Goal: Task Accomplishment & Management: Manage account settings

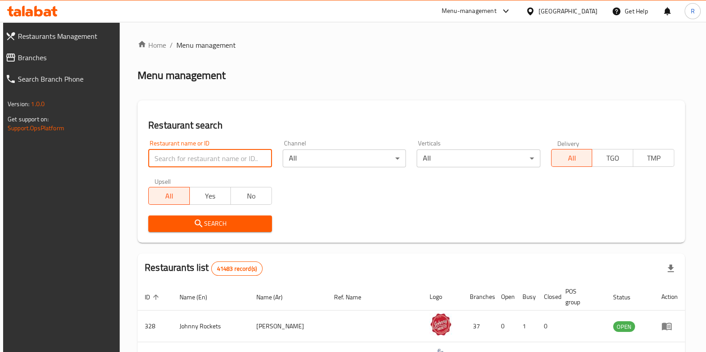
click at [221, 158] on input "search" at bounding box center [209, 159] width 123 height 18
type input "emerald dragon"
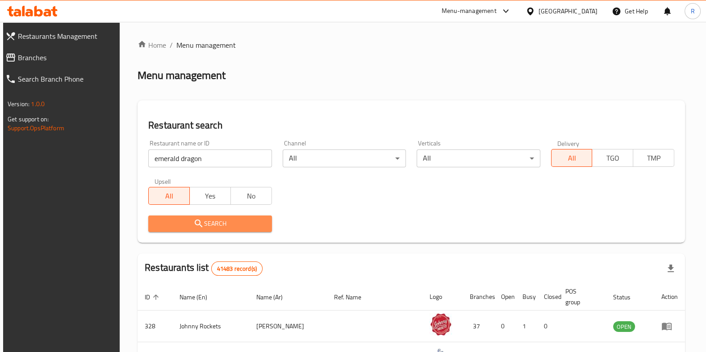
click at [204, 222] on span "Search" at bounding box center [209, 223] width 109 height 11
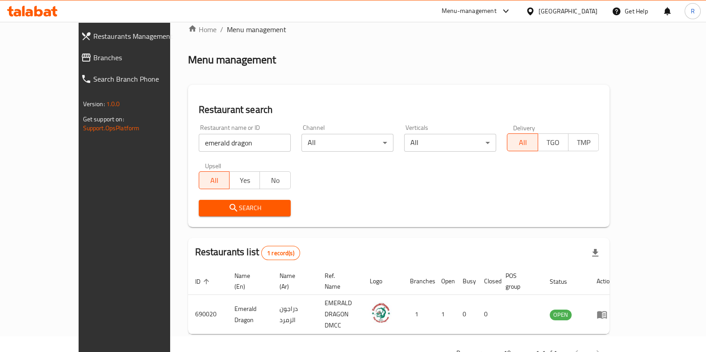
scroll to position [28, 0]
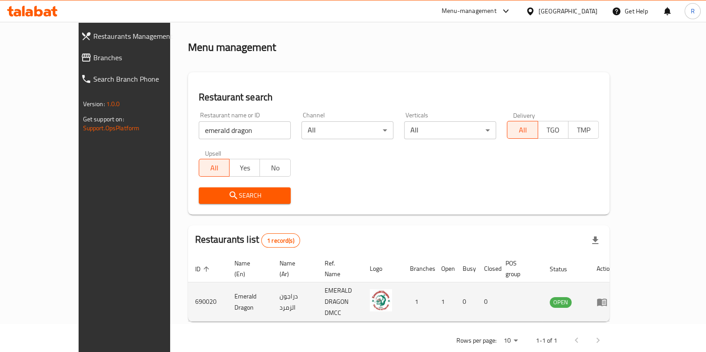
click at [607, 299] on icon "enhanced table" at bounding box center [602, 303] width 10 height 8
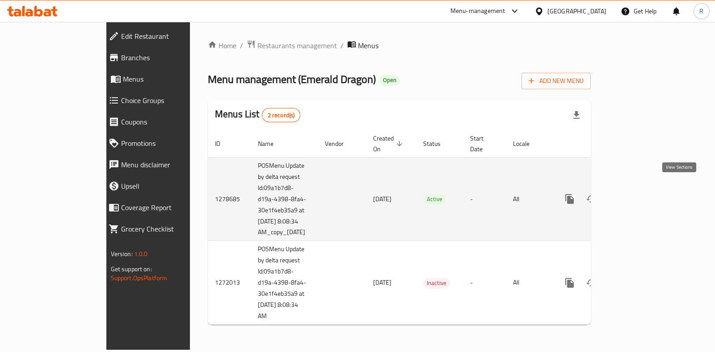
click at [644, 188] on link "enhanced table" at bounding box center [633, 198] width 21 height 21
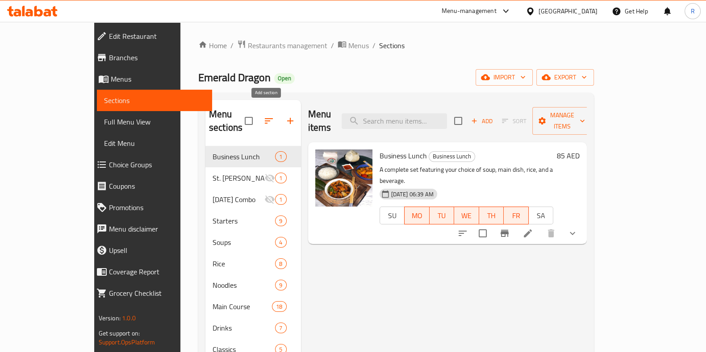
click at [285, 116] on icon "button" at bounding box center [290, 121] width 11 height 11
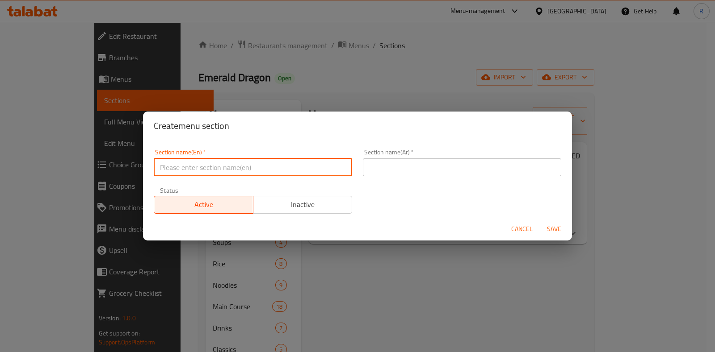
click at [255, 170] on input "text" at bounding box center [253, 168] width 198 height 18
drag, startPoint x: 234, startPoint y: 173, endPoint x: 223, endPoint y: 167, distance: 12.0
click at [233, 173] on input "Classics" at bounding box center [253, 168] width 198 height 18
click at [197, 166] on input "Classics" at bounding box center [253, 168] width 198 height 18
click at [257, 171] on input "Classics" at bounding box center [253, 168] width 198 height 18
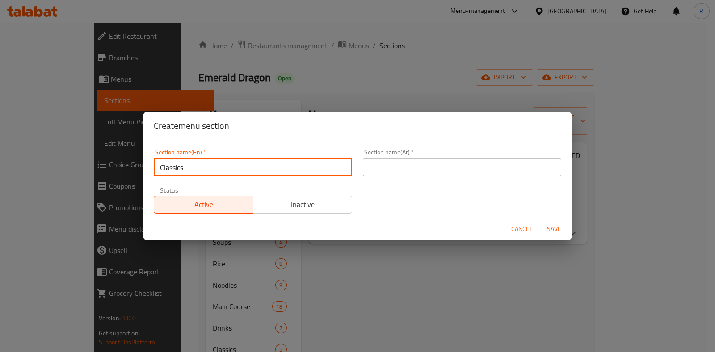
drag, startPoint x: 222, startPoint y: 171, endPoint x: 151, endPoint y: 170, distance: 70.1
click at [151, 170] on div "Section name(En)   * Classics Section name(En) *" at bounding box center [252, 163] width 209 height 38
type input "Classics"
click at [357, 173] on div "Section name(Ar)   * Section name(Ar) *" at bounding box center [461, 163] width 209 height 38
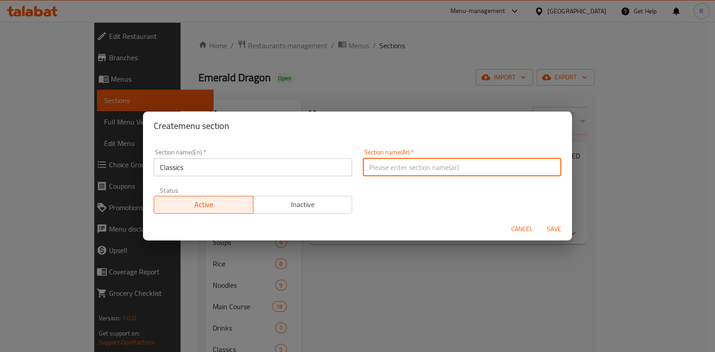
click at [373, 171] on input "text" at bounding box center [462, 168] width 198 height 18
type input "كرواسون وكريب مالح"
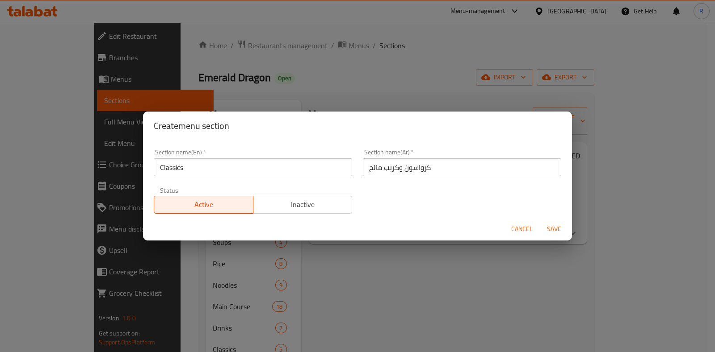
click at [440, 186] on div "Section name(En)   * Classics Section name(En) * Section name(Ar)   * [PERSON_N…" at bounding box center [357, 181] width 418 height 75
drag, startPoint x: 435, startPoint y: 171, endPoint x: 357, endPoint y: 165, distance: 77.6
click at [357, 165] on div "Section name(Ar)   * [PERSON_NAME] وكريب مالح Section name(Ar) *" at bounding box center [461, 163] width 209 height 38
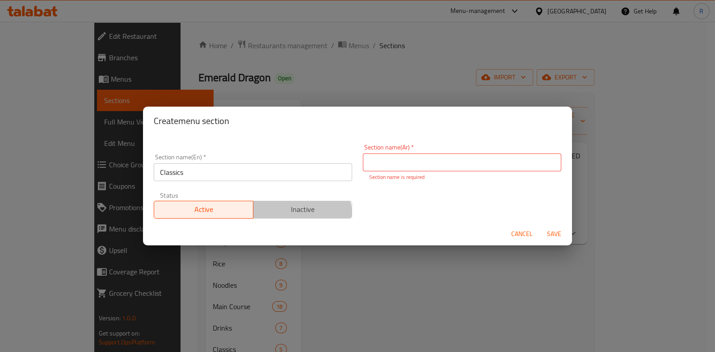
click at [294, 210] on span "Inactive" at bounding box center [303, 209] width 92 height 13
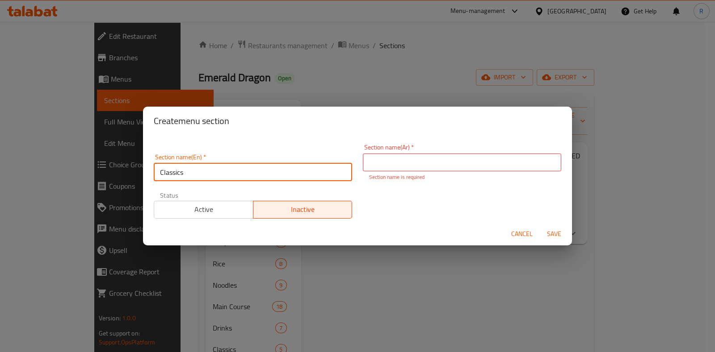
drag, startPoint x: 221, startPoint y: 176, endPoint x: 121, endPoint y: 180, distance: 99.7
click at [121, 180] on div "Create menu section Section name(En)   * Classics Section name(En) * Section na…" at bounding box center [357, 176] width 715 height 352
paste input "الكلاسيكيات"
type input "Classics"
click at [427, 170] on input "text" at bounding box center [462, 163] width 198 height 18
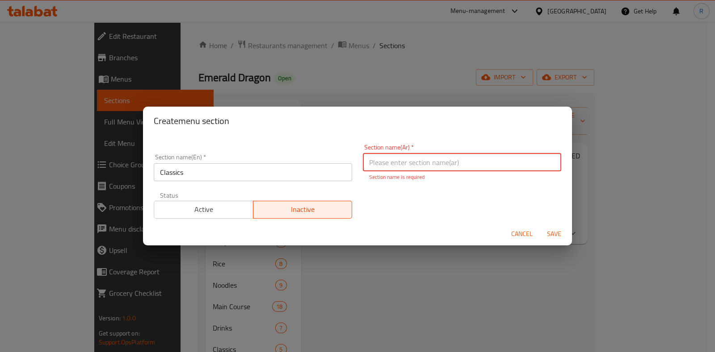
paste input "الكلاسيكيات"
click at [426, 166] on input "الكلاسيكيات" at bounding box center [462, 163] width 198 height 18
type input "الكلاسيكيات"
click at [411, 202] on div "Section name(En)   * Classics Section name(En) * Section name(Ar)   * الكلاسيكي…" at bounding box center [357, 181] width 418 height 85
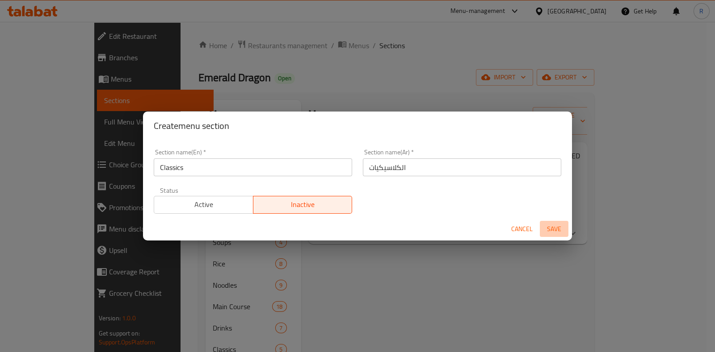
click at [554, 225] on span "Save" at bounding box center [553, 229] width 21 height 11
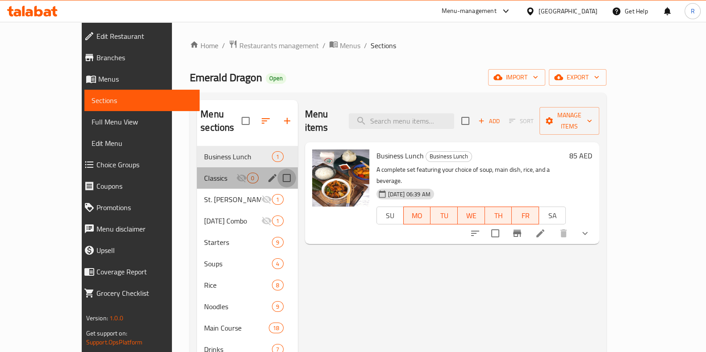
click at [277, 169] on input "Menu sections" at bounding box center [286, 178] width 19 height 19
checkbox input "true"
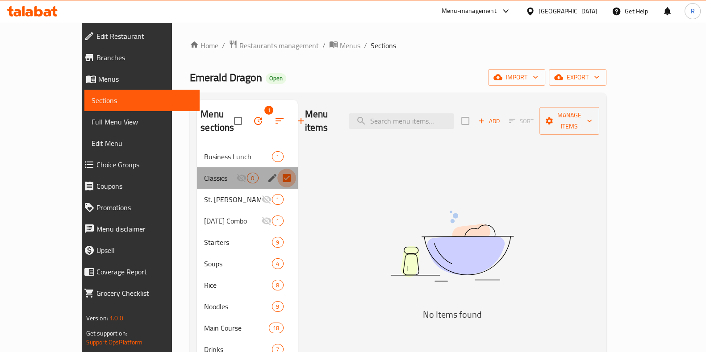
click at [277, 178] on input "Menu sections" at bounding box center [286, 178] width 19 height 19
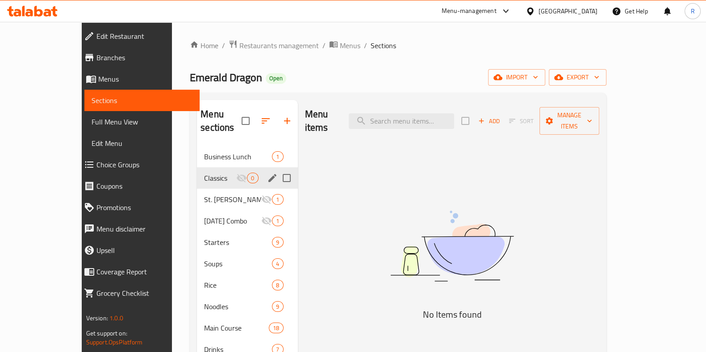
click at [277, 169] on input "Menu sections" at bounding box center [286, 178] width 19 height 19
checkbox input "true"
click at [349, 177] on div "Menu items Add Sort Manage items No Items found" at bounding box center [449, 276] width 302 height 352
click at [309, 179] on div "Menu items Add Sort Manage items No Items found" at bounding box center [449, 276] width 302 height 352
click at [277, 178] on input "Menu sections" at bounding box center [286, 178] width 19 height 19
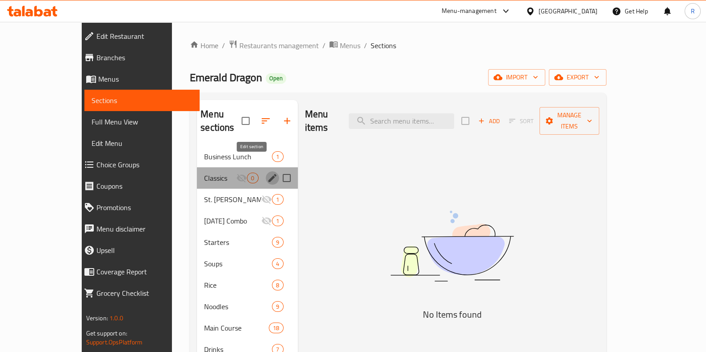
click at [268, 174] on icon "edit" at bounding box center [272, 178] width 8 height 8
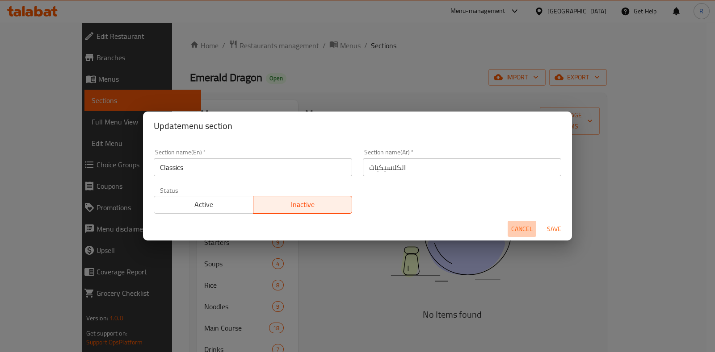
click at [512, 226] on span "Cancel" at bounding box center [521, 229] width 21 height 11
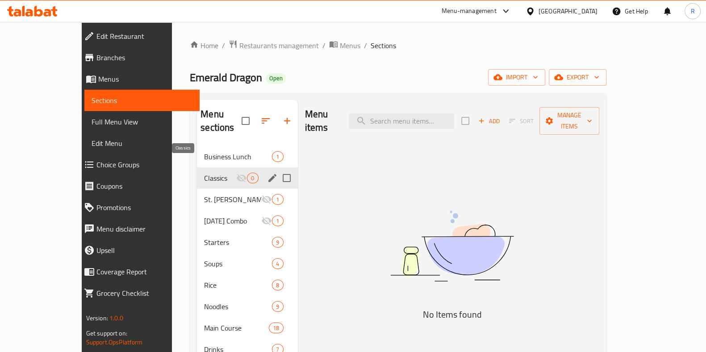
click at [204, 173] on span "Classics" at bounding box center [220, 178] width 32 height 11
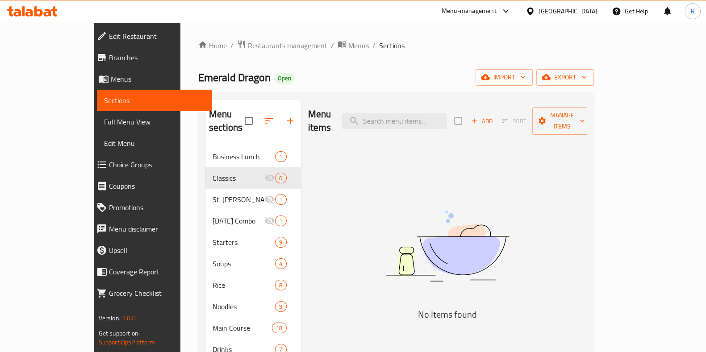
drag, startPoint x: 172, startPoint y: 167, endPoint x: 500, endPoint y: 171, distance: 327.8
click at [500, 171] on div "Menu items Add Sort Manage items No Items found" at bounding box center [444, 276] width 286 height 352
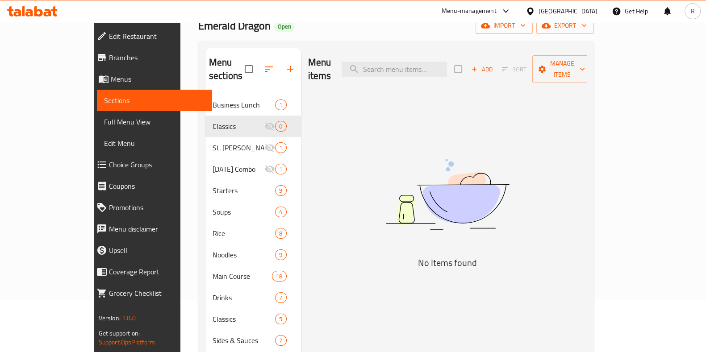
scroll to position [125, 0]
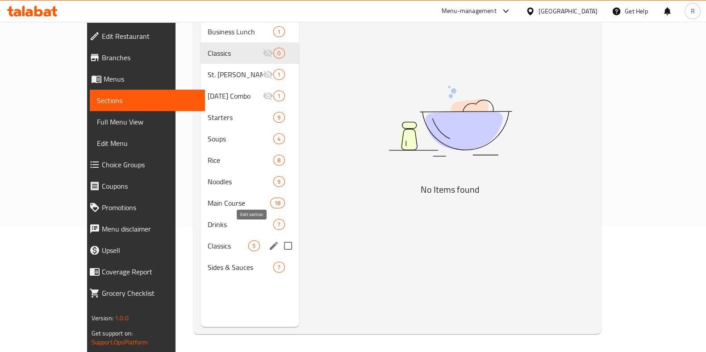
click at [270, 242] on icon "edit" at bounding box center [274, 246] width 8 height 8
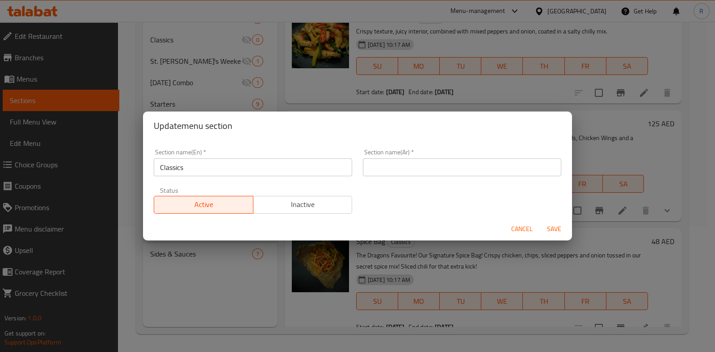
drag, startPoint x: 323, startPoint y: 320, endPoint x: 315, endPoint y: 309, distance: 13.8
click at [322, 319] on div "Update menu section Section name(En)   * Classics Section name(En) * Section na…" at bounding box center [357, 176] width 715 height 352
click at [530, 228] on span "Cancel" at bounding box center [521, 229] width 21 height 11
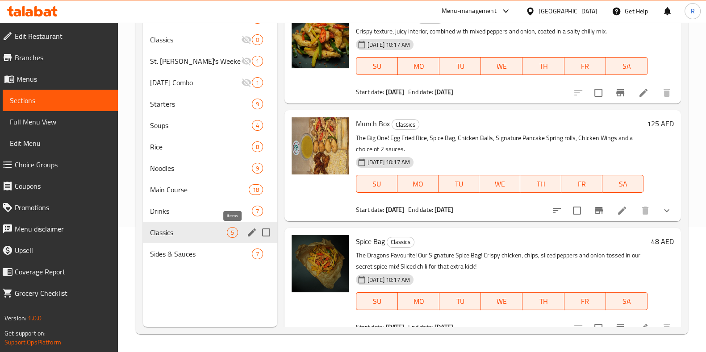
click at [232, 233] on span "5" at bounding box center [232, 233] width 10 height 8
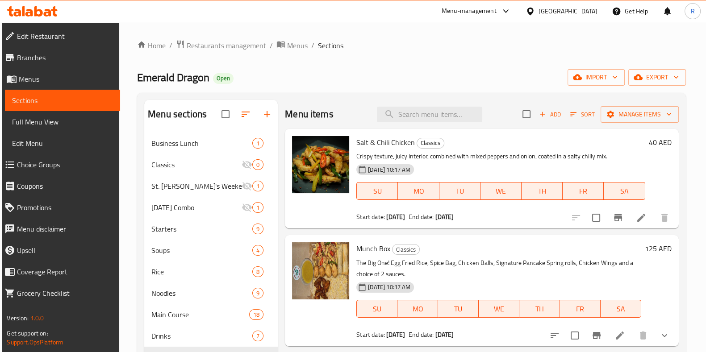
click at [542, 114] on span "Add" at bounding box center [550, 114] width 24 height 10
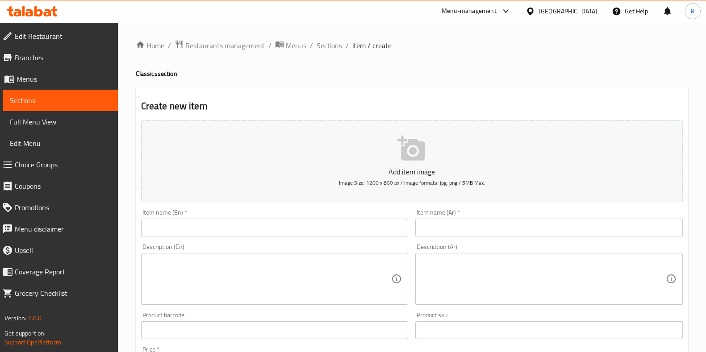
click at [416, 155] on icon "button" at bounding box center [411, 148] width 29 height 29
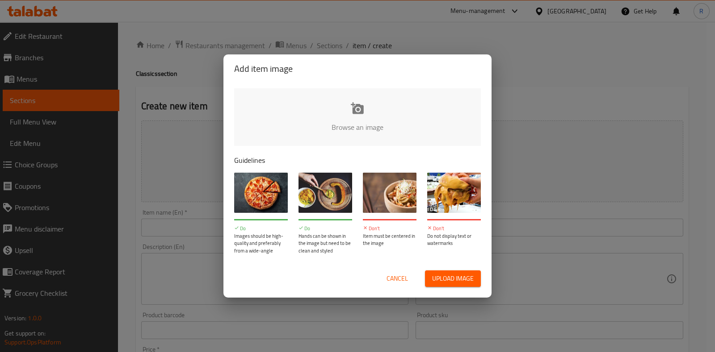
click at [443, 286] on button "Upload image" at bounding box center [453, 279] width 56 height 17
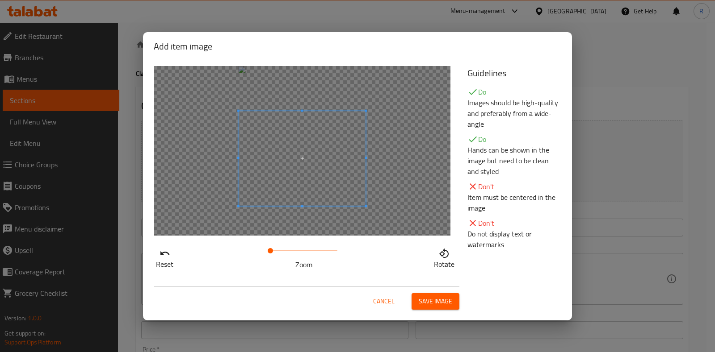
click at [293, 179] on span at bounding box center [301, 159] width 127 height 96
drag, startPoint x: 271, startPoint y: 249, endPoint x: 261, endPoint y: 245, distance: 10.6
click at [261, 245] on div "Reset Zoom Rotate" at bounding box center [305, 257] width 303 height 25
click at [277, 162] on span at bounding box center [301, 143] width 127 height 96
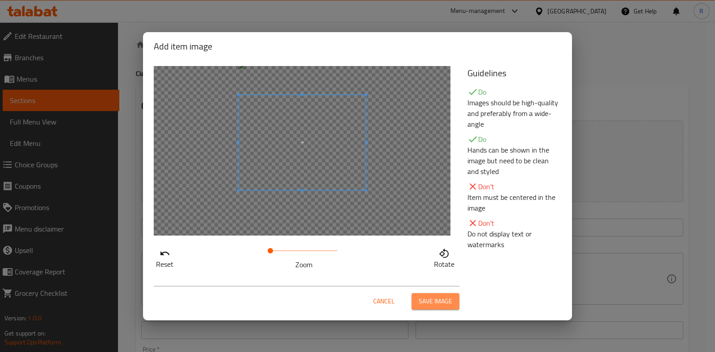
click at [452, 305] on button "Save image" at bounding box center [435, 301] width 48 height 17
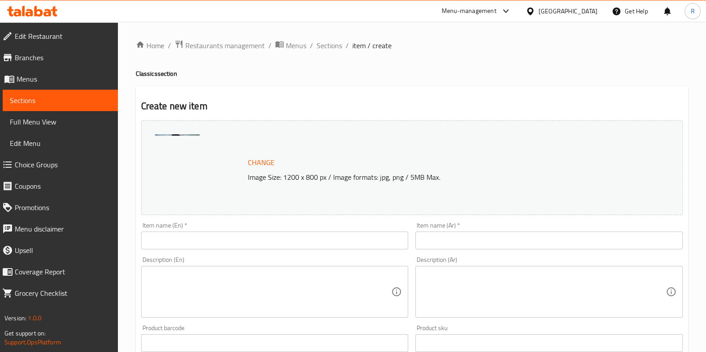
click at [271, 247] on input "text" at bounding box center [275, 241] width 268 height 18
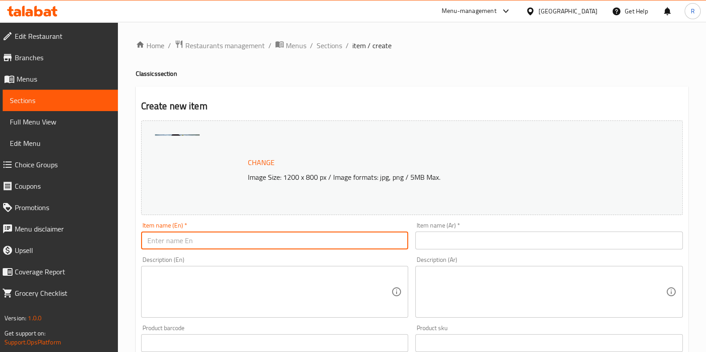
paste input "Tofu Spicebag"
click at [304, 244] on input "Tofu Spicebag" at bounding box center [275, 241] width 268 height 18
type input "Tofu Spicebag"
click at [310, 284] on textarea at bounding box center [269, 292] width 244 height 42
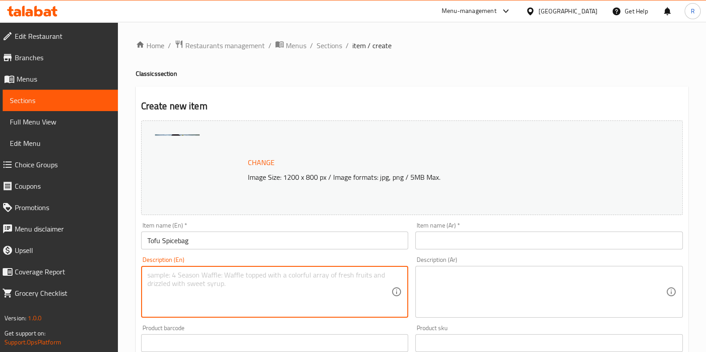
paste textarea "Marinated & coated in our secret blend flour tossed together with chips, sliced…"
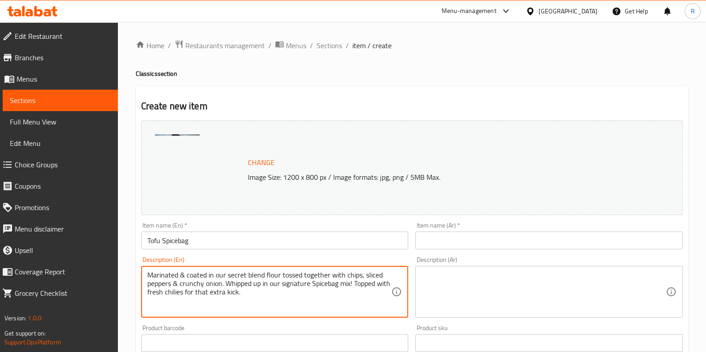
click at [290, 299] on textarea "Marinated & coated in our secret blend flour tossed together with chips, sliced…" at bounding box center [269, 292] width 244 height 42
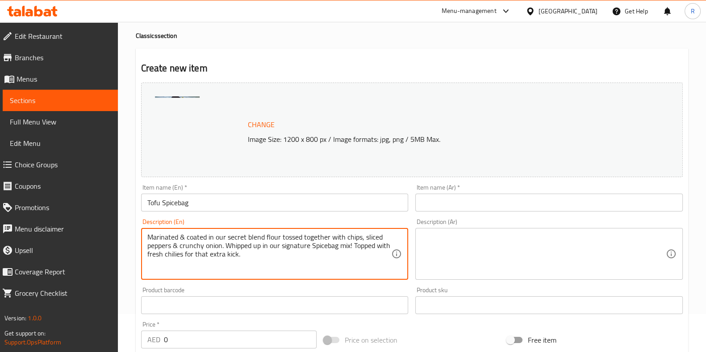
scroll to position [55, 0]
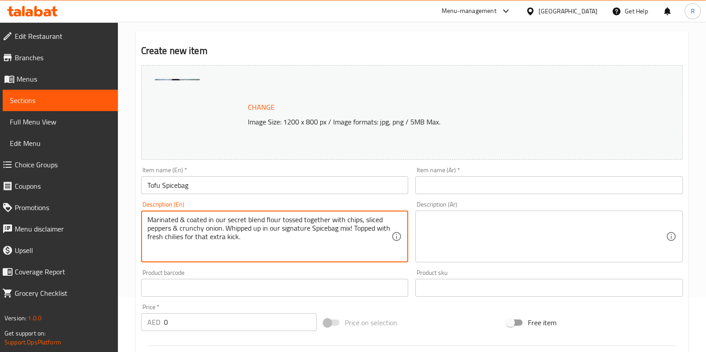
type textarea "Marinated & coated in our secret blend flour tossed together with chips, sliced…"
click at [201, 326] on input "0" at bounding box center [240, 323] width 153 height 18
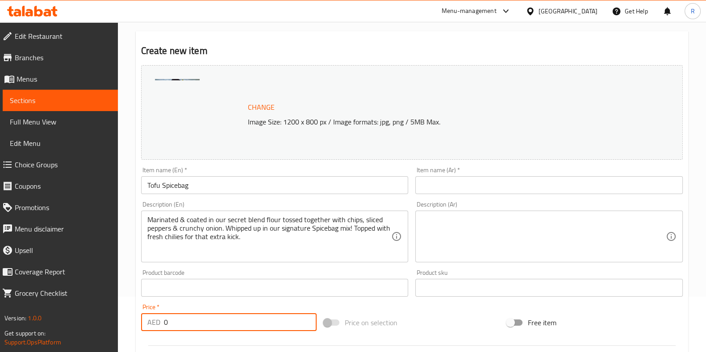
paste input "46"
click at [165, 321] on input "046" at bounding box center [240, 323] width 153 height 18
click at [167, 321] on input "046" at bounding box center [240, 323] width 153 height 18
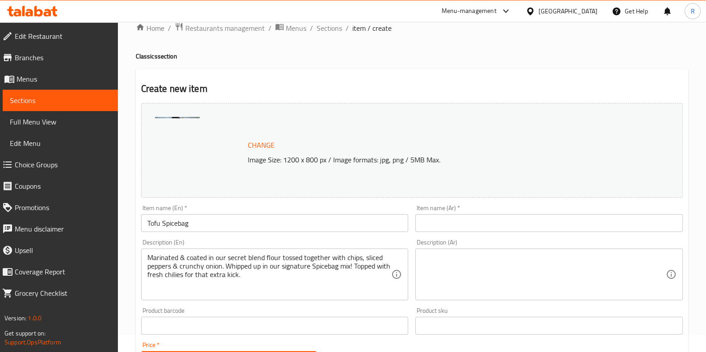
scroll to position [0, 0]
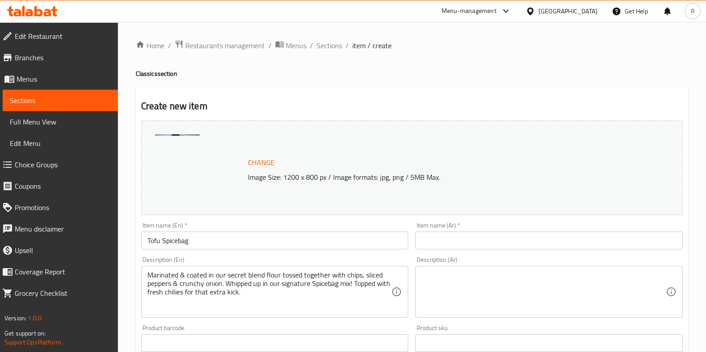
type input "46"
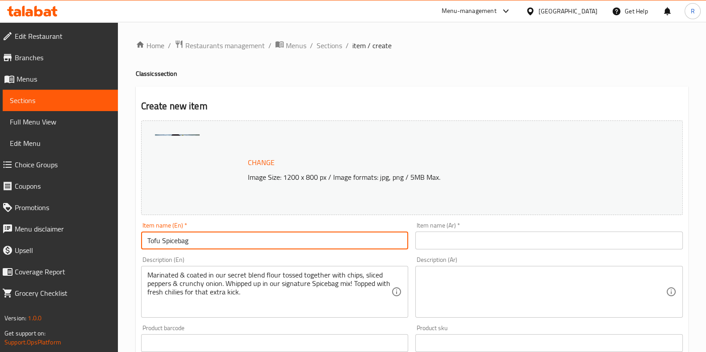
click at [203, 243] on input "Tofu Spicebag" at bounding box center [275, 241] width 268 height 18
drag, startPoint x: 203, startPoint y: 243, endPoint x: 138, endPoint y: 244, distance: 64.8
click at [138, 244] on div "Item name (En)   * Tofu Spicebag Item name (En) *" at bounding box center [275, 236] width 275 height 34
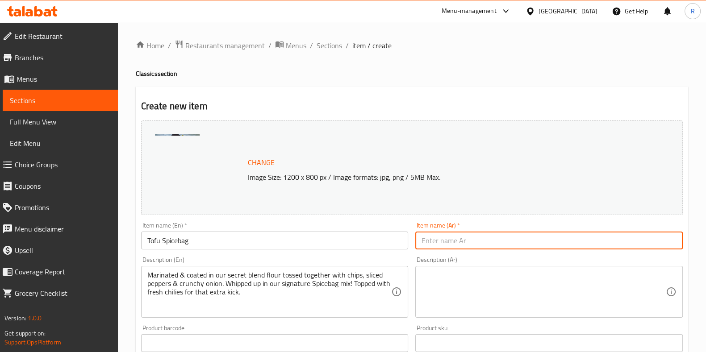
click at [441, 239] on input "text" at bounding box center [549, 241] width 268 height 18
paste input "كيس توابل التوفو"
type input "كيس توابل التوفو"
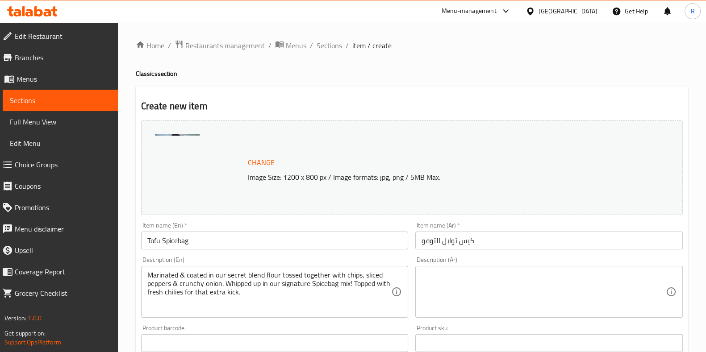
drag, startPoint x: 485, startPoint y: 201, endPoint x: 591, endPoint y: 6, distance: 221.4
click at [485, 200] on div "Change Image Size: 1200 x 800 px / Image formats: jpg, png / 5MB Max." at bounding box center [412, 168] width 542 height 95
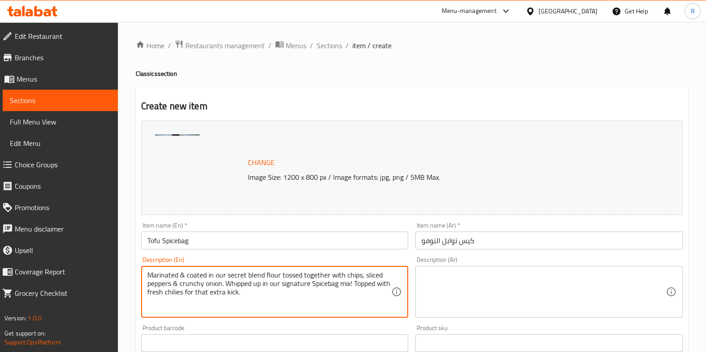
drag, startPoint x: 250, startPoint y: 297, endPoint x: 134, endPoint y: 271, distance: 119.5
click at [434, 281] on textarea at bounding box center [544, 292] width 244 height 42
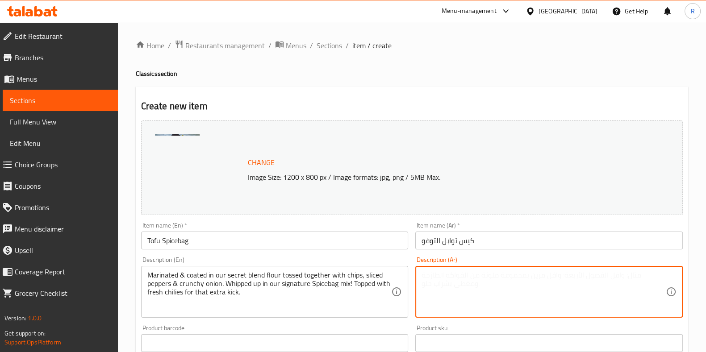
paste textarea "مُتبل ومغطى بخليط الدقيق السري الخاص بنا، ممزوج مع البطاطا المقلية، شرائح الفلف…"
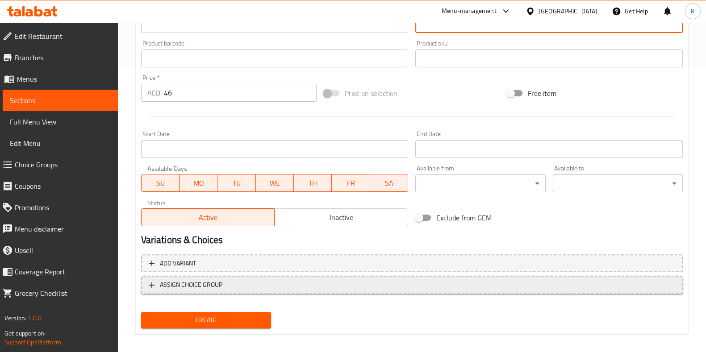
scroll to position [291, 0]
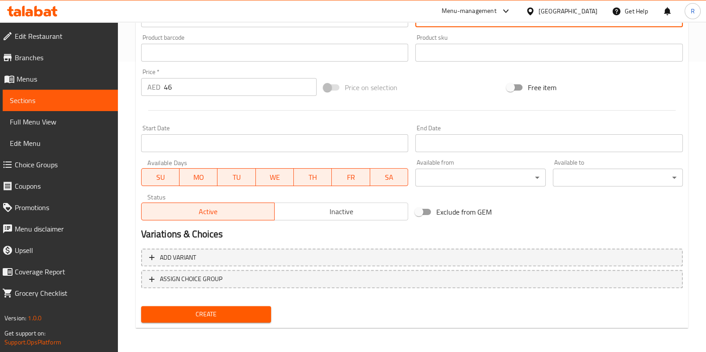
type textarea "مُتبل ومغطى بخليط الدقيق السري الخاص بنا، ممزوج مع البطاطا المقلية، شرائح الفلف…"
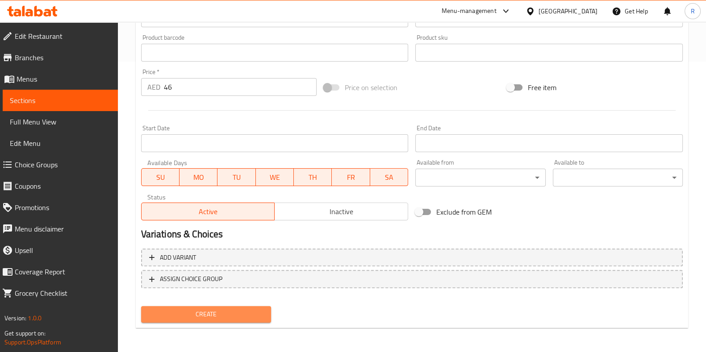
click at [230, 315] on span "Create" at bounding box center [206, 314] width 116 height 11
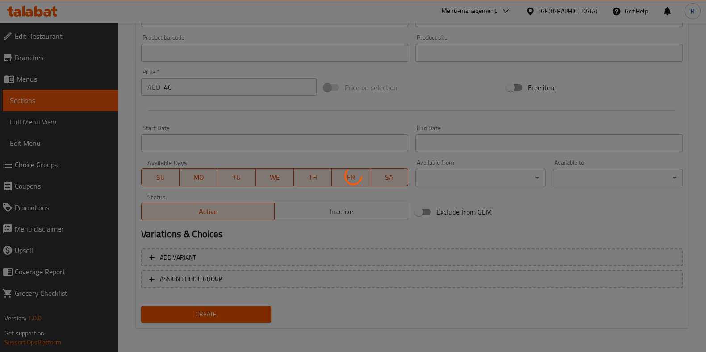
type input "0"
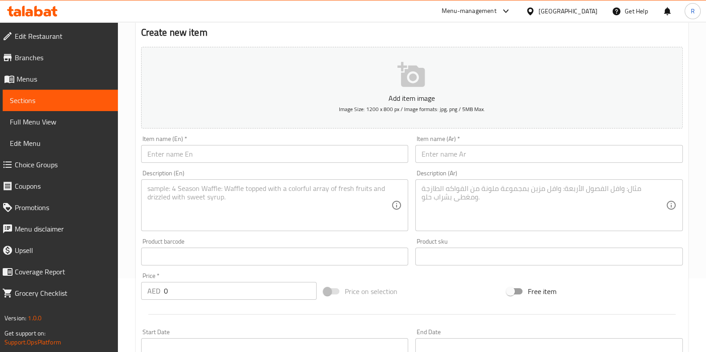
scroll to position [0, 0]
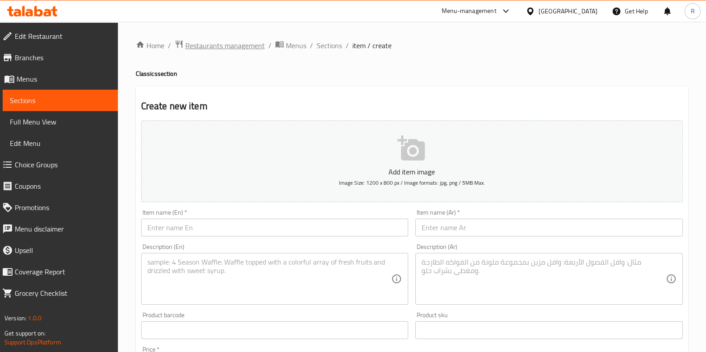
click at [230, 45] on span "Restaurants management" at bounding box center [224, 45] width 79 height 11
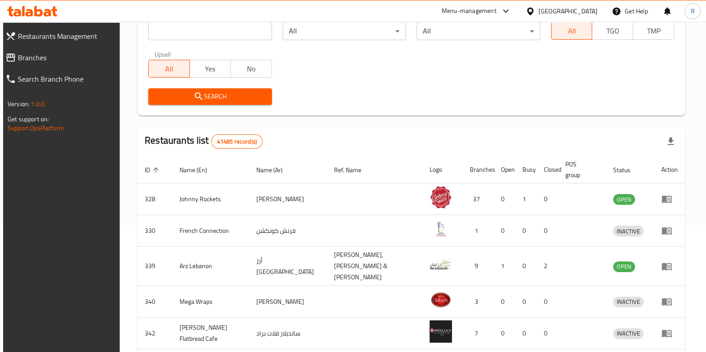
scroll to position [128, 0]
